Goal: Task Accomplishment & Management: Manage account settings

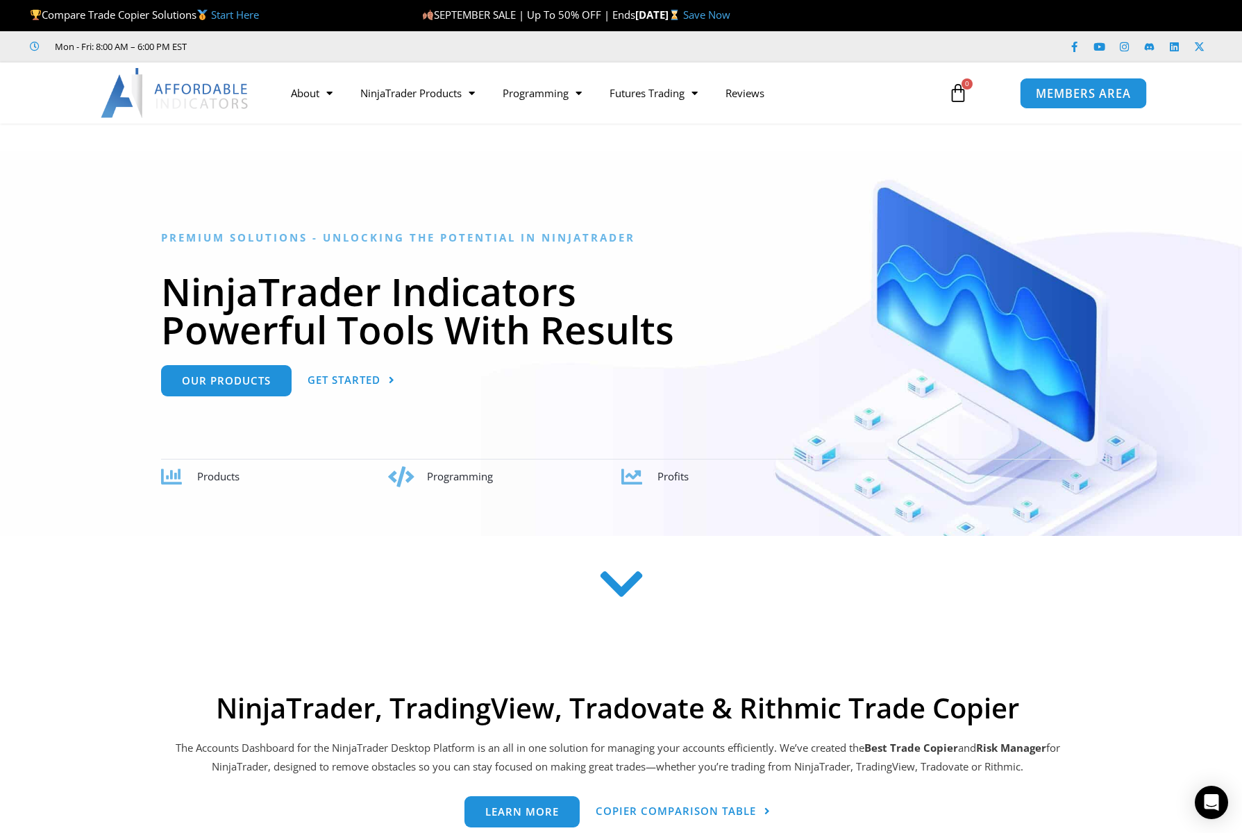
click at [1083, 92] on span "MEMBERS AREA" at bounding box center [1083, 93] width 95 height 12
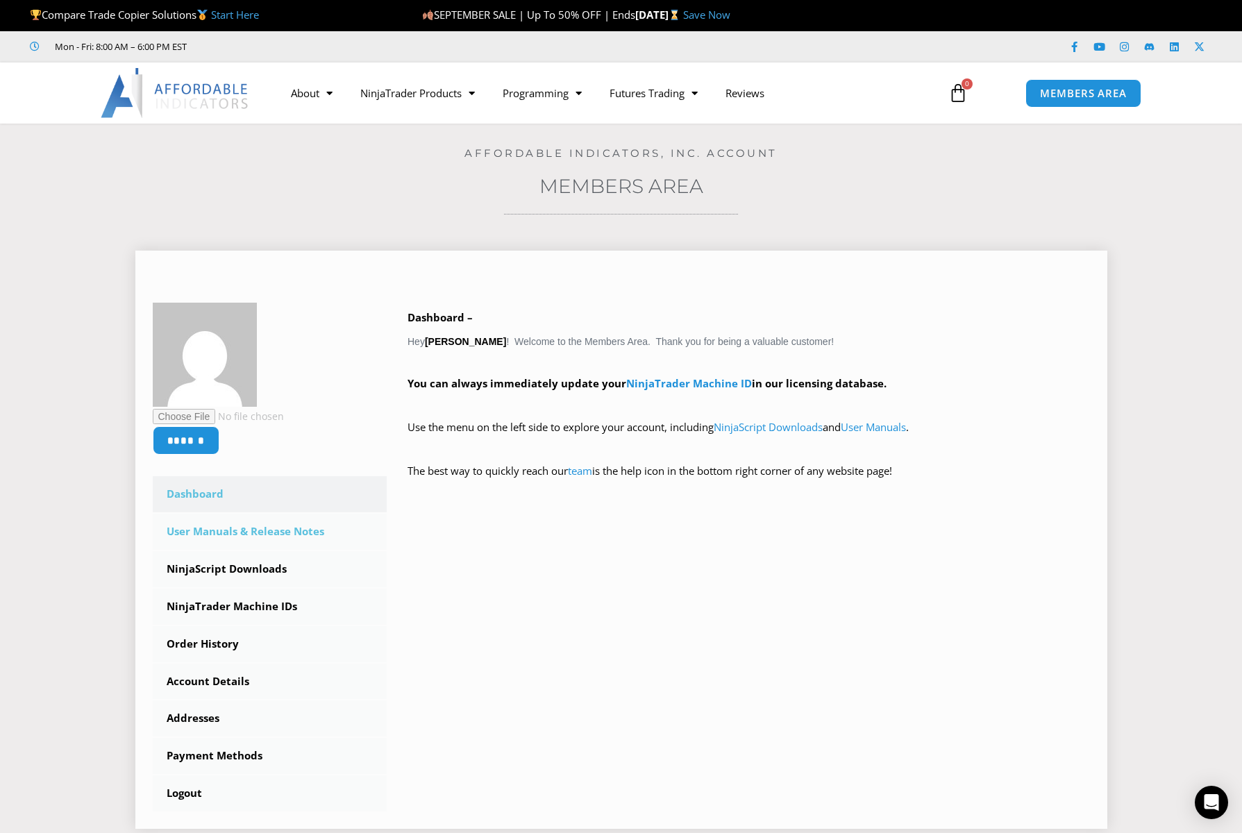
click at [278, 530] on link "User Manuals & Release Notes" at bounding box center [270, 532] width 235 height 36
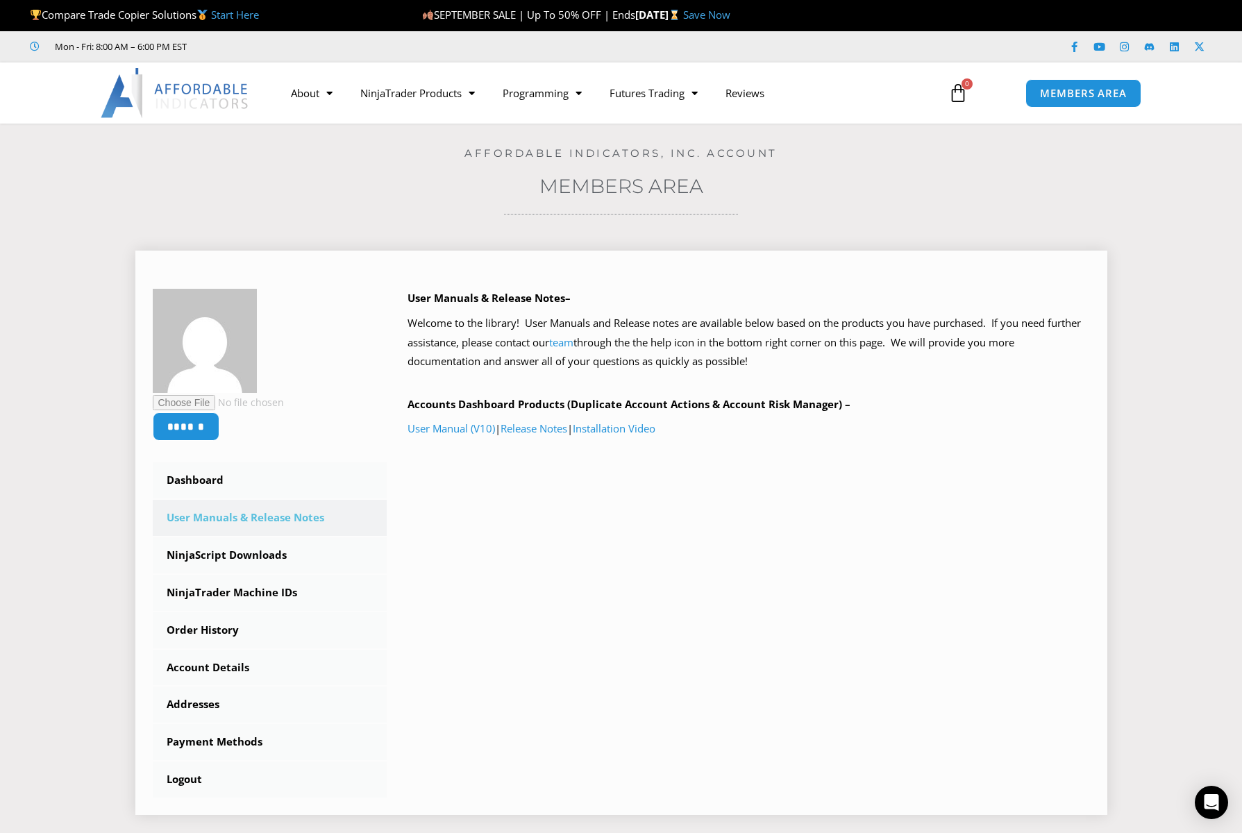
click at [959, 541] on div "****** Dashboard Subscriptions User Manuals & Release Notes NinjaScript Downloa…" at bounding box center [621, 543] width 937 height 509
click at [211, 630] on link "Order History" at bounding box center [270, 630] width 235 height 36
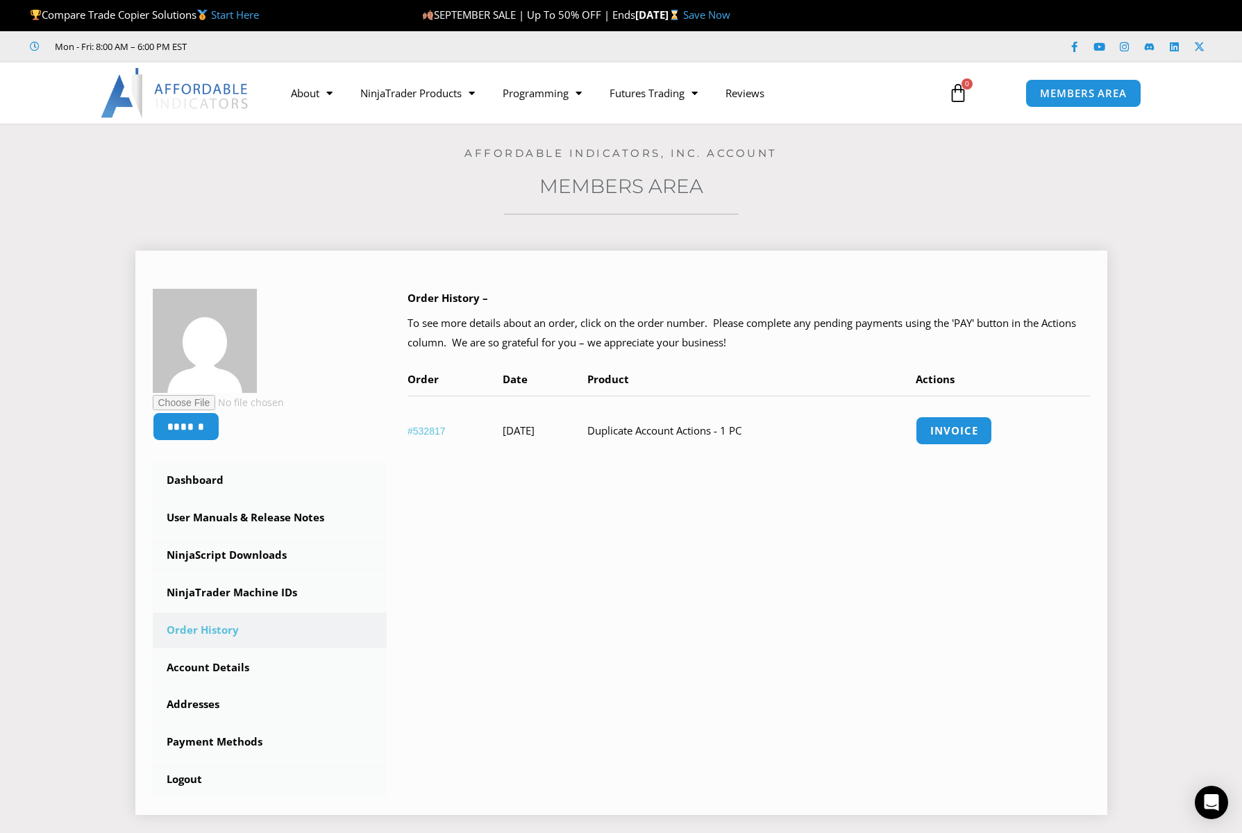
click at [692, 433] on td "Duplicate Account Actions - 1 PC" at bounding box center [751, 430] width 328 height 69
click at [203, 594] on link "NinjaTrader Machine IDs" at bounding box center [270, 593] width 235 height 36
click at [249, 590] on link "NinjaTrader Machine IDs" at bounding box center [270, 593] width 235 height 36
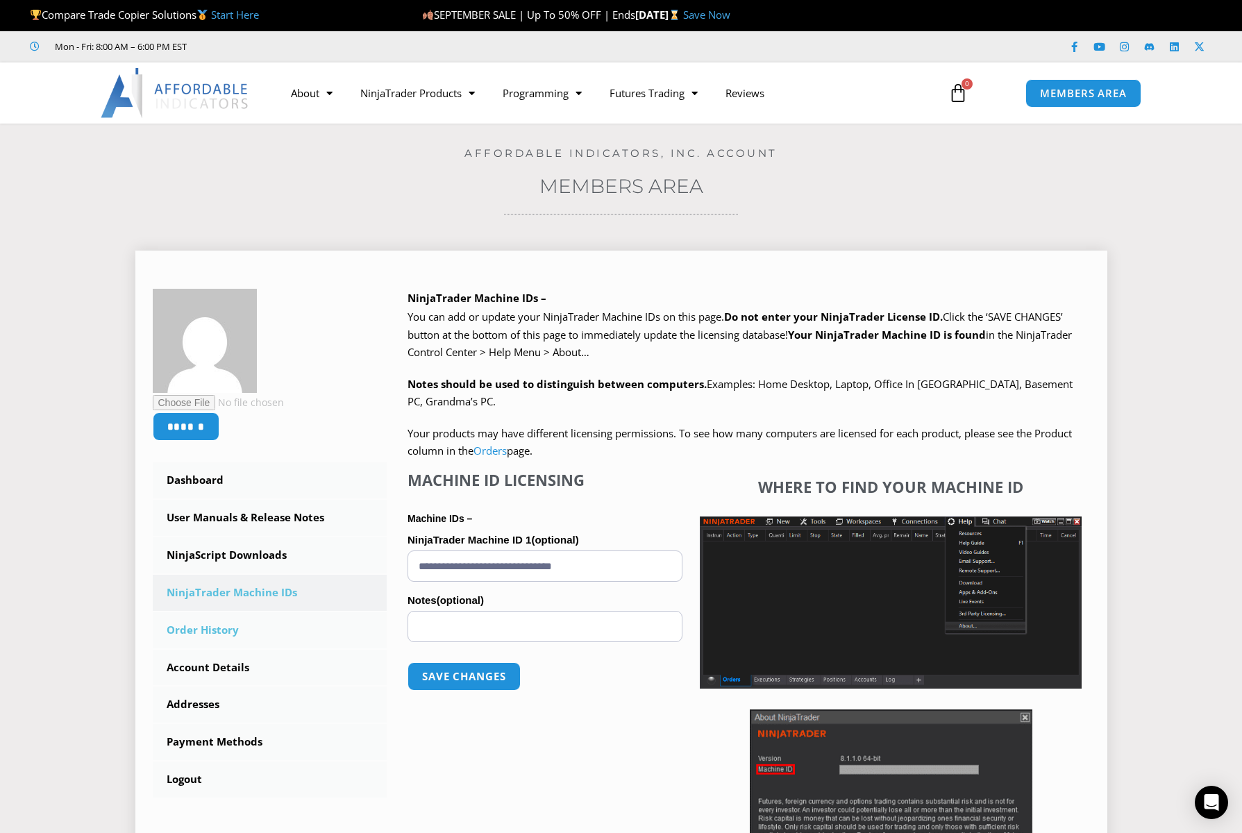
click at [208, 628] on link "Order History" at bounding box center [270, 630] width 235 height 36
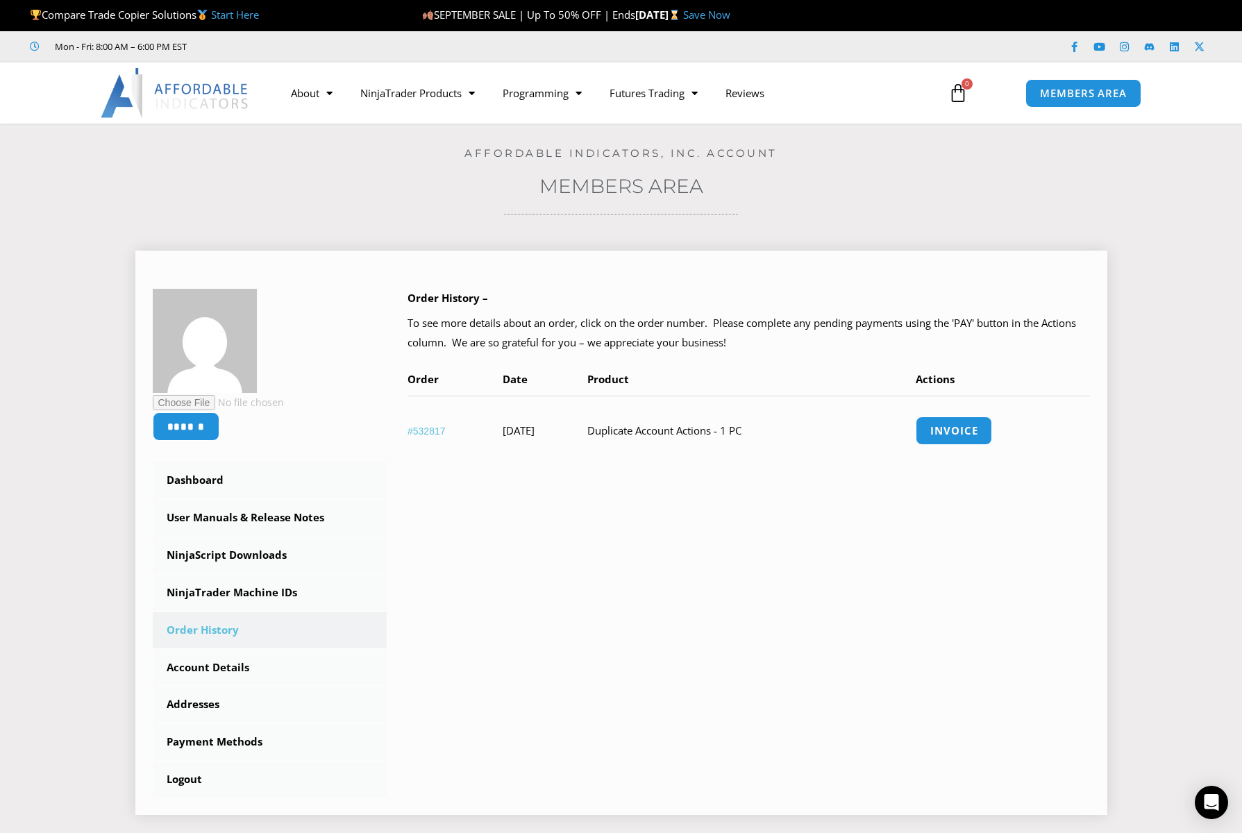
drag, startPoint x: 649, startPoint y: 426, endPoint x: 772, endPoint y: 428, distance: 122.9
click at [772, 428] on td "Duplicate Account Actions - 1 PC" at bounding box center [751, 430] width 328 height 69
